Goal: Information Seeking & Learning: Check status

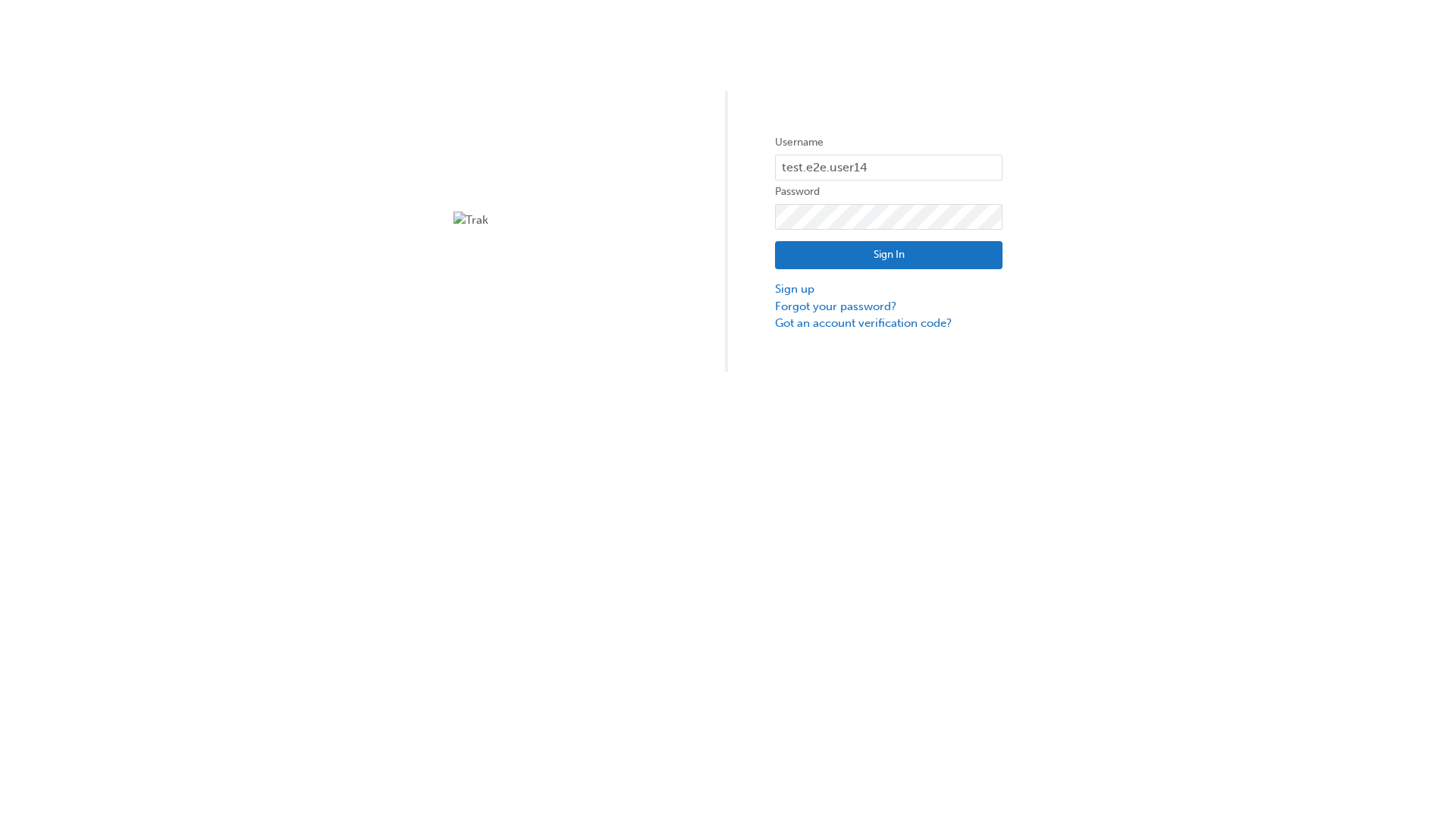
type input "test.e2e.user14"
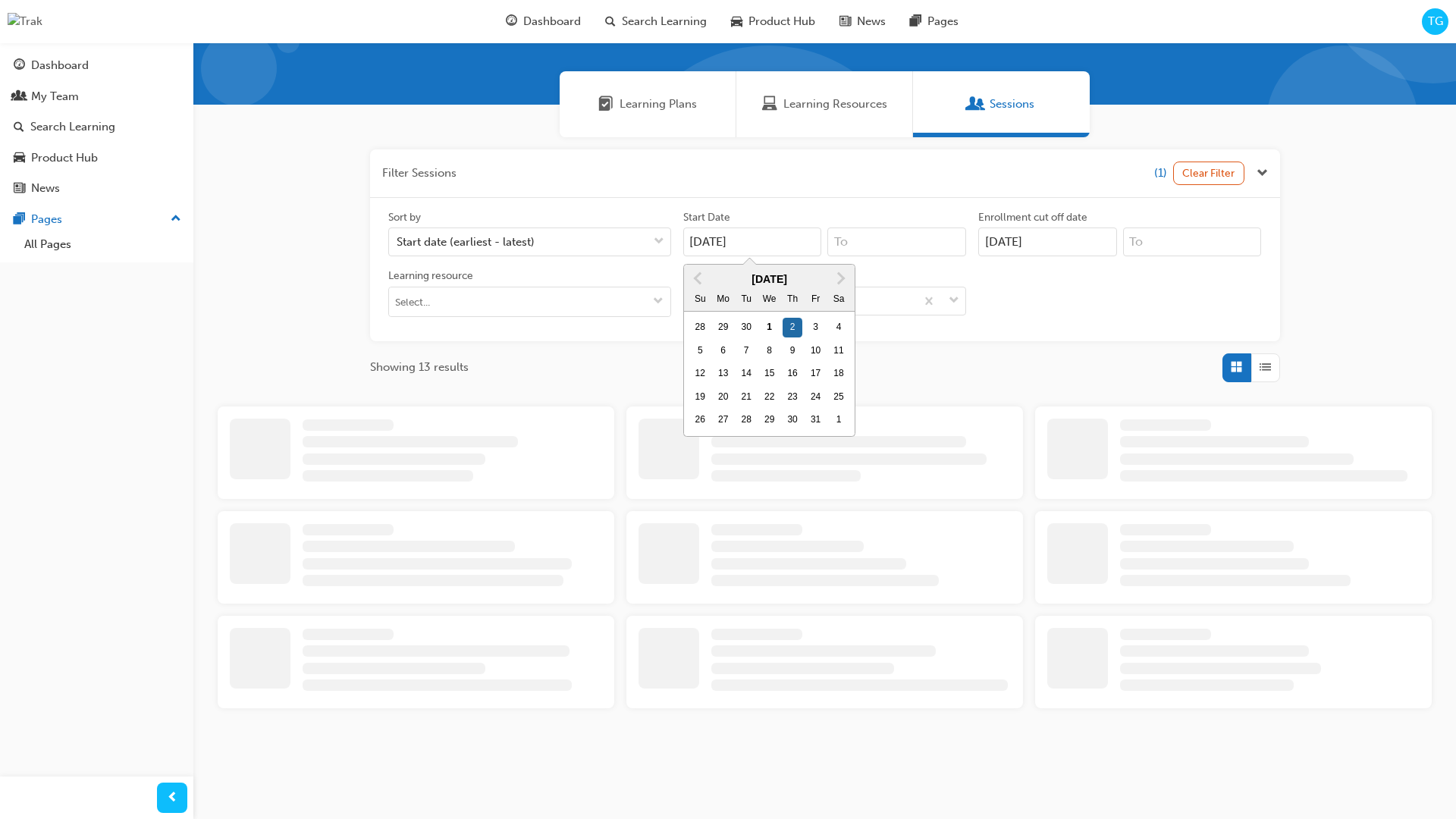
type input "[DATE]"
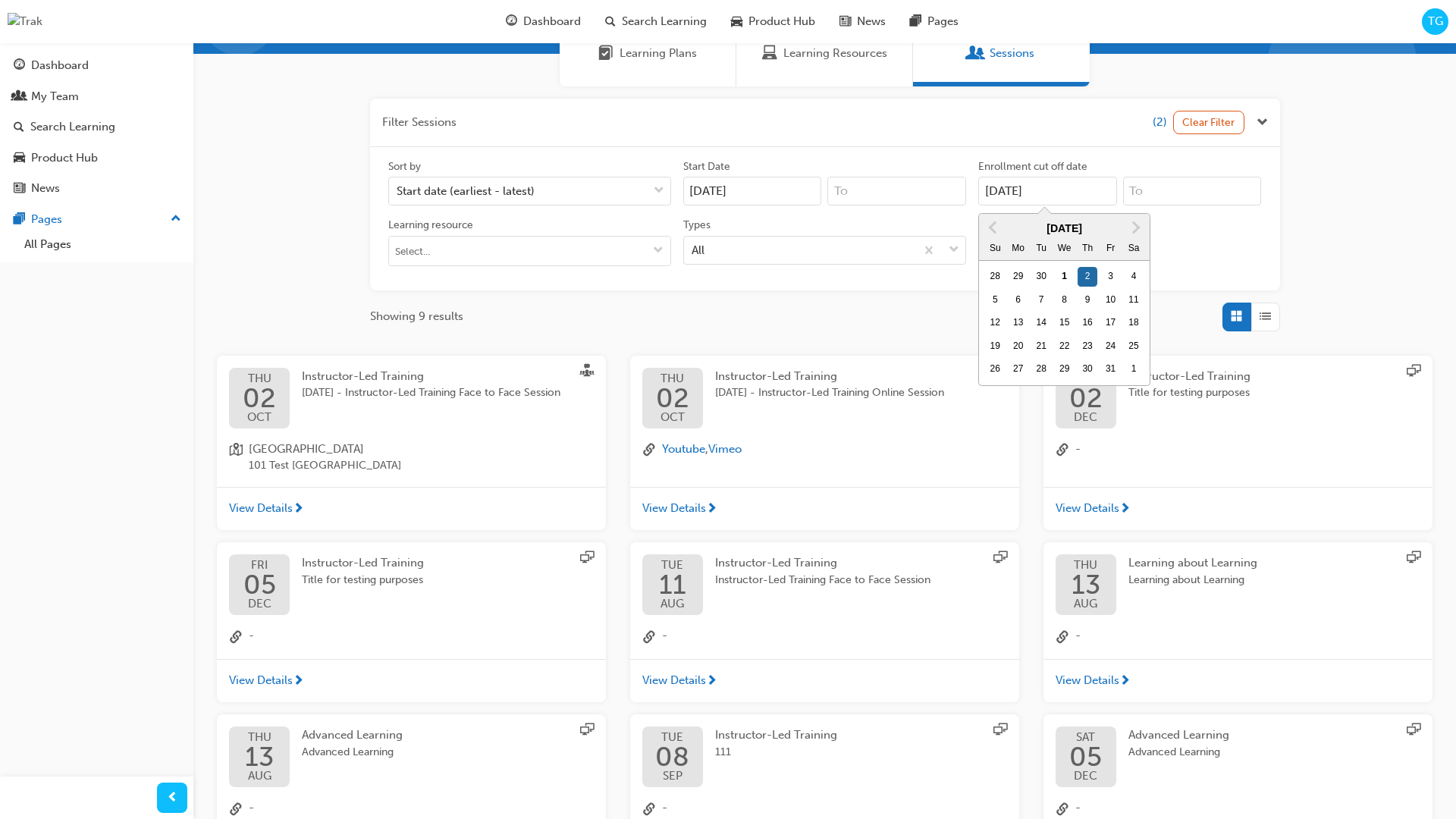
type input "[DATE]"
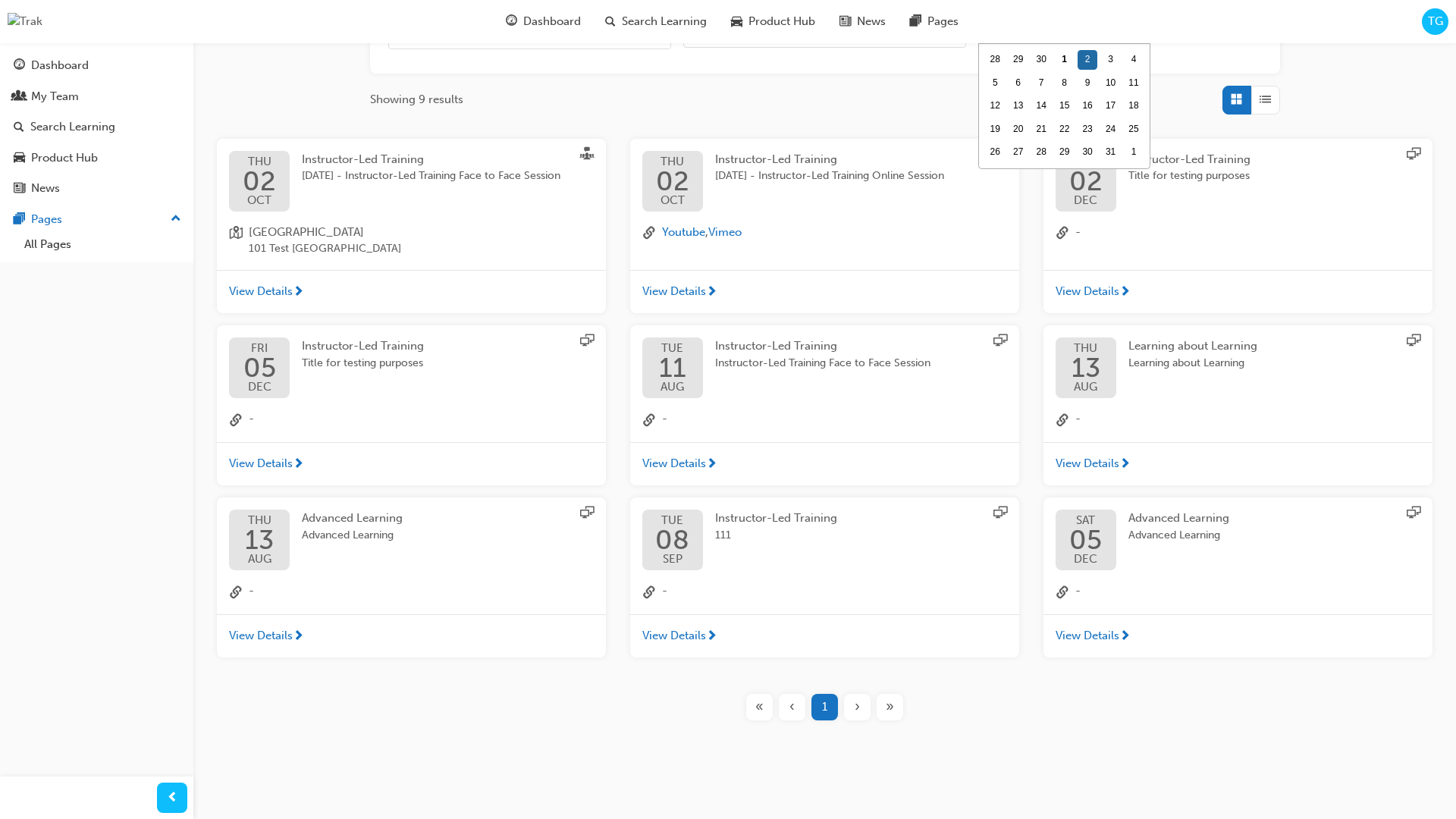
click at [693, 38] on input "Types All" at bounding box center [692, 32] width 2 height 12
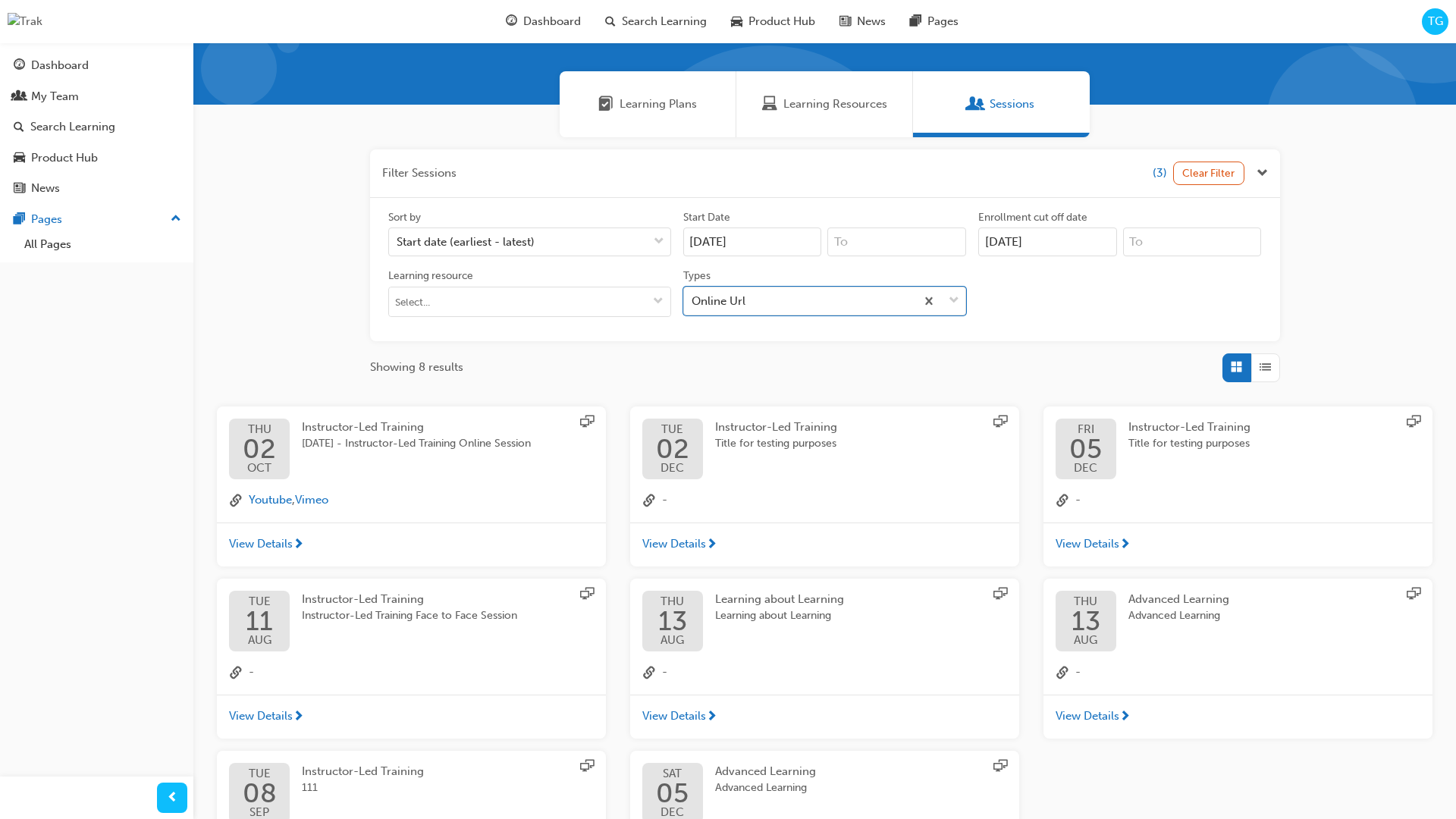
scroll to position [342, 0]
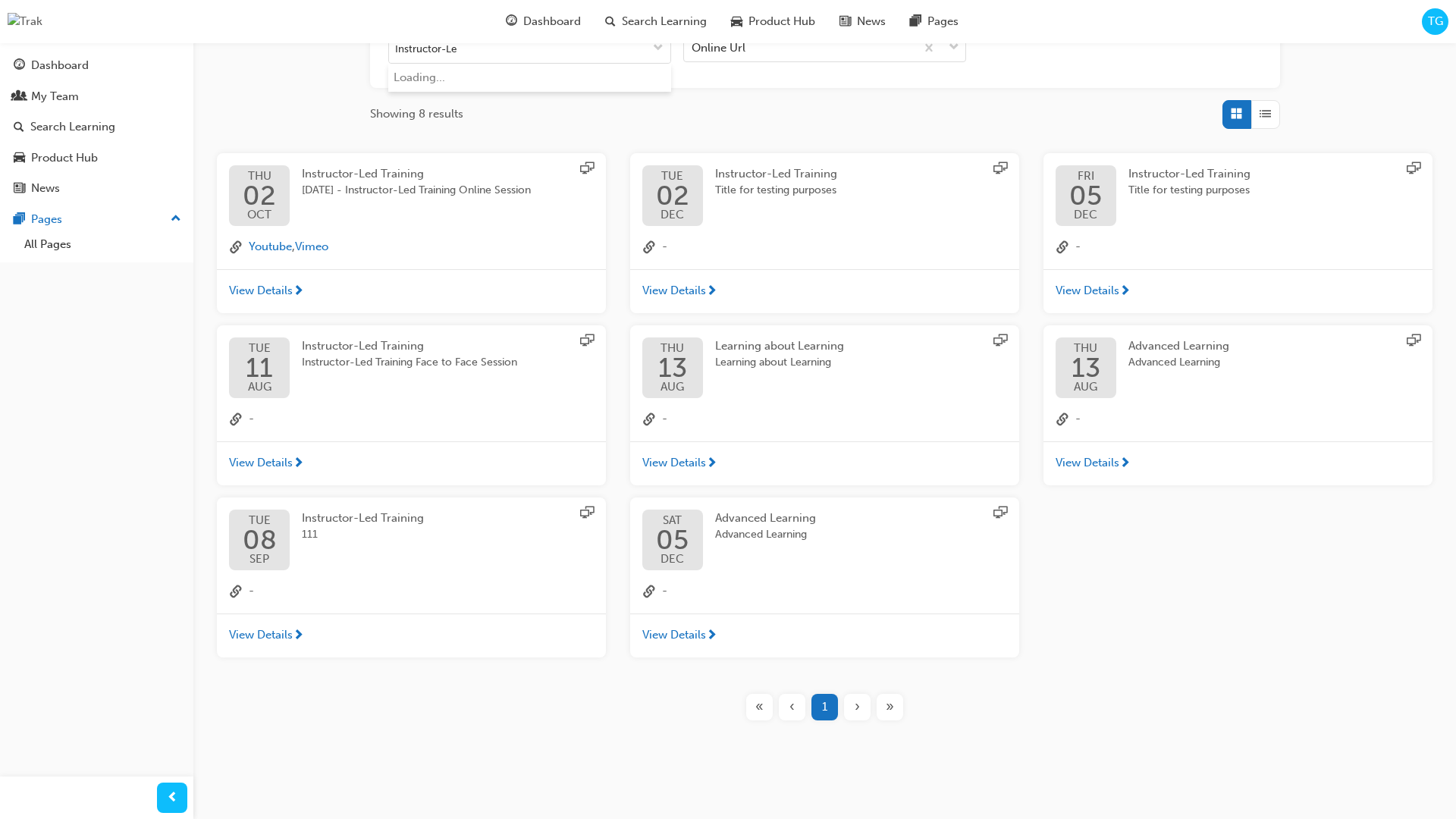
type input "Instructor-Led"
